Goal: Use online tool/utility: Utilize a website feature to perform a specific function

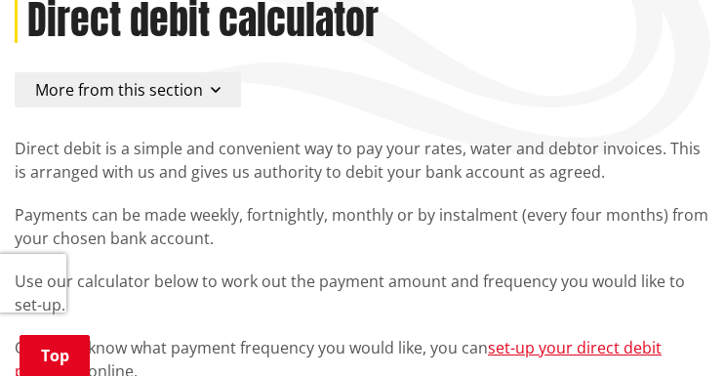
scroll to position [586, 0]
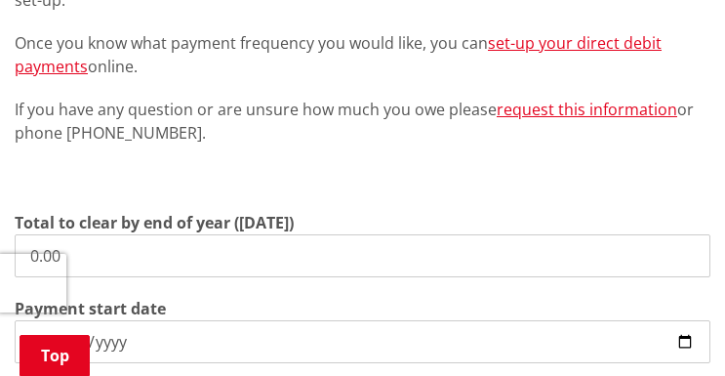
drag, startPoint x: 214, startPoint y: 251, endPoint x: -110, endPoint y: 263, distance: 324.3
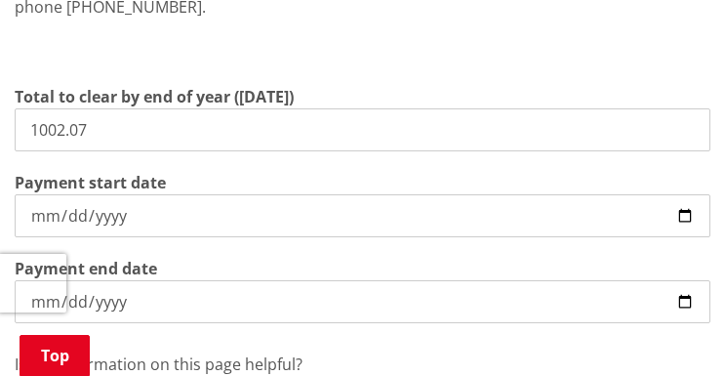
scroll to position [781, 0]
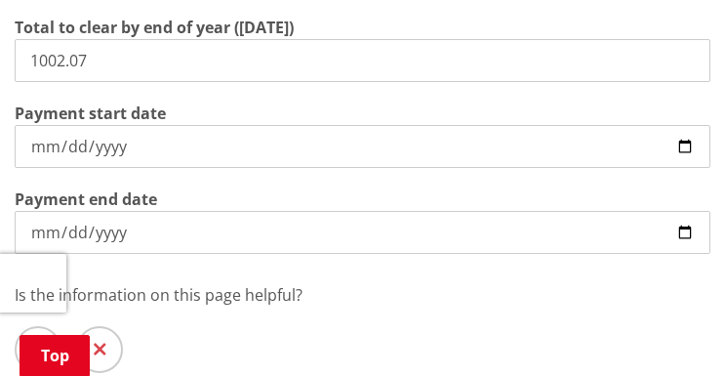
type input "1,002.07"
click at [272, 156] on input "[DATE]" at bounding box center [363, 146] width 696 height 43
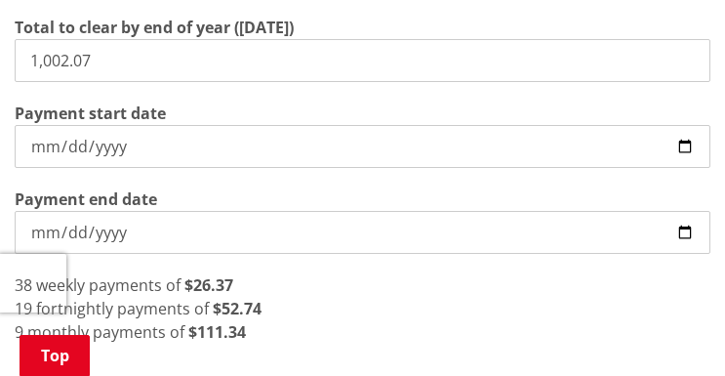
click at [217, 226] on input "[DATE]" at bounding box center [363, 232] width 696 height 43
click at [216, 226] on input "[DATE]" at bounding box center [363, 232] width 696 height 43
click at [204, 239] on input "[DATE]" at bounding box center [363, 232] width 696 height 43
click at [108, 230] on input "[DATE]" at bounding box center [363, 232] width 696 height 43
click at [425, 325] on div "9 monthly payments of $111.34" at bounding box center [363, 331] width 696 height 23
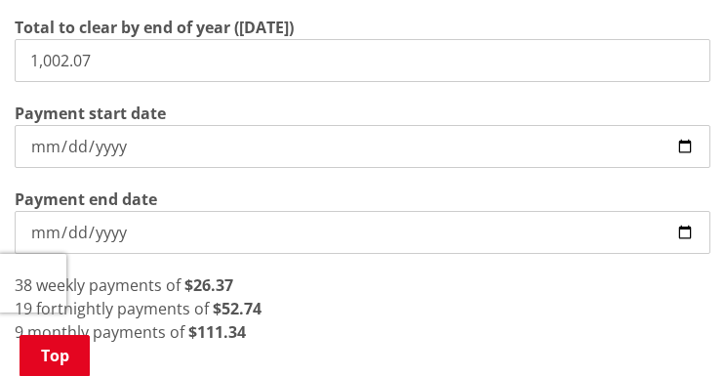
click at [678, 141] on input "[DATE]" at bounding box center [363, 146] width 696 height 43
type input "[DATE]"
click at [488, 282] on div "37 weekly payments of $27.08" at bounding box center [363, 284] width 696 height 23
